Goal: Find specific page/section: Find specific page/section

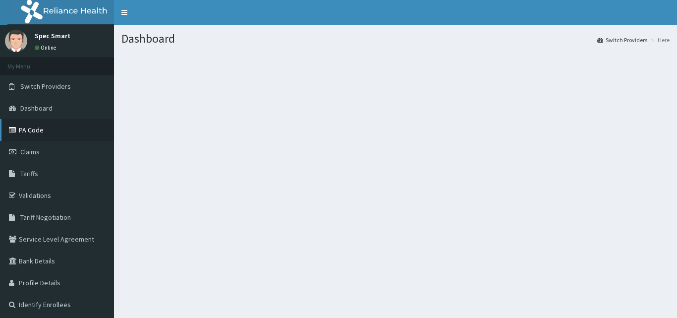
click at [40, 135] on link "PA Code" at bounding box center [57, 130] width 114 height 22
click at [38, 129] on link "PA Code" at bounding box center [57, 130] width 114 height 22
click at [31, 131] on link "PA Code" at bounding box center [57, 130] width 114 height 22
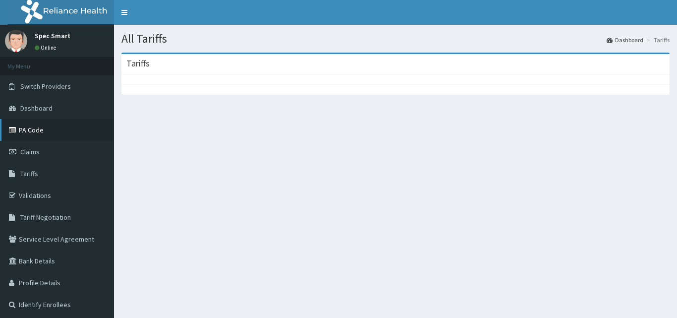
click at [33, 129] on link "PA Code" at bounding box center [57, 130] width 114 height 22
click at [33, 127] on link "PA Code" at bounding box center [57, 130] width 114 height 22
